Goal: Information Seeking & Learning: Learn about a topic

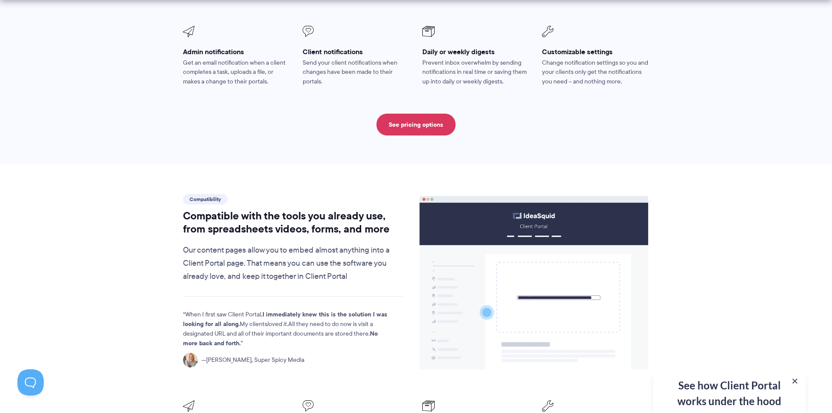
scroll to position [874, 0]
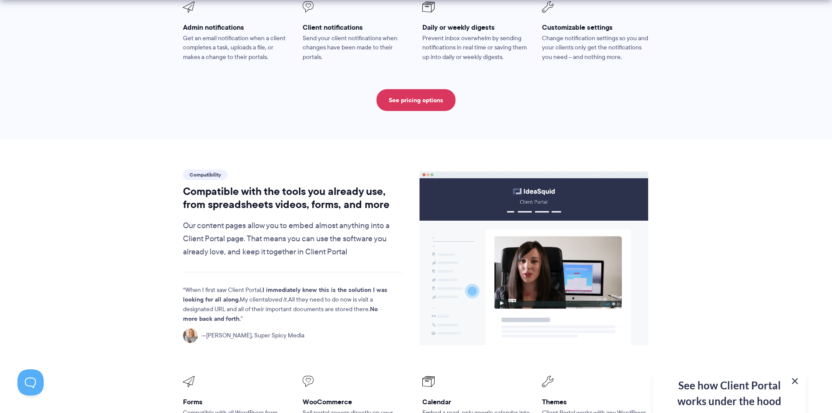
click at [796, 383] on button at bounding box center [795, 381] width 10 height 10
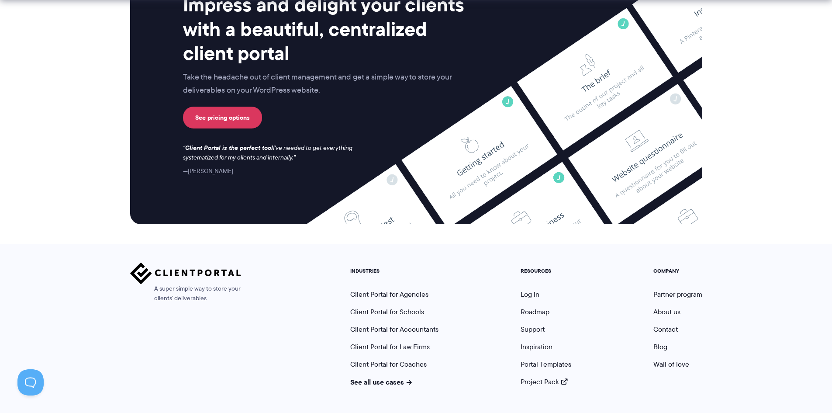
scroll to position [2289, 0]
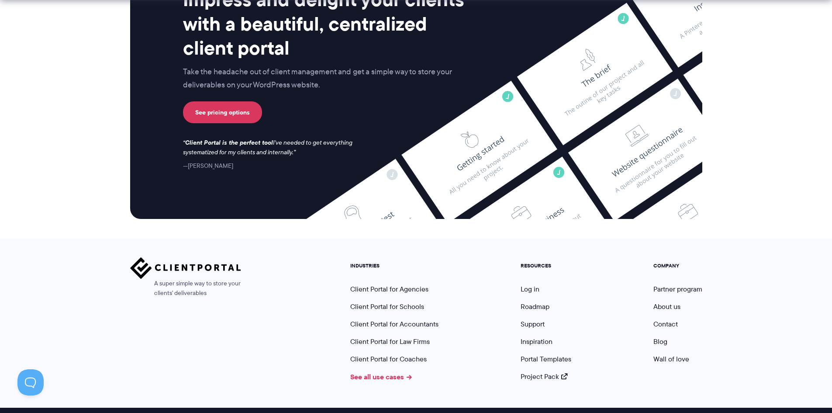
click at [401, 371] on link "See all use cases" at bounding box center [381, 376] width 62 height 10
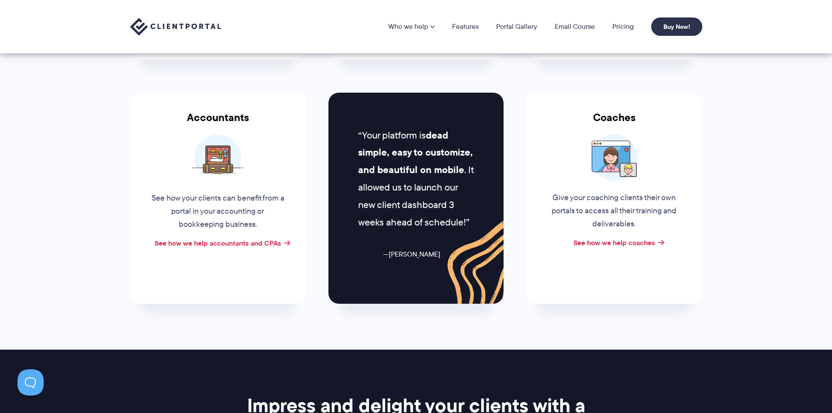
scroll to position [131, 0]
